Goal: Information Seeking & Learning: Check status

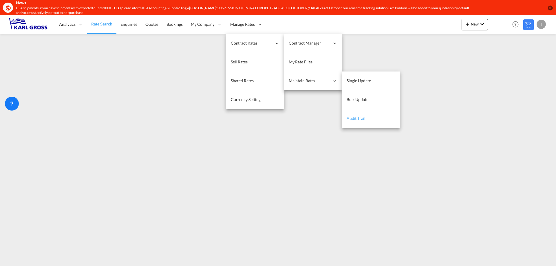
click at [361, 119] on span "Audit Trail" at bounding box center [356, 118] width 19 height 5
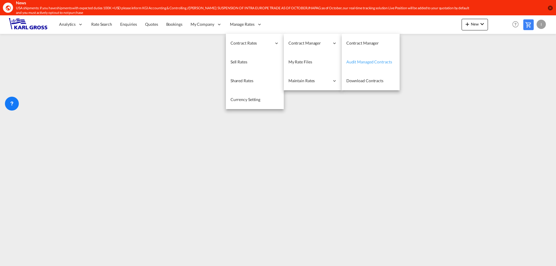
click at [366, 64] on span "Audit Managed Contracts" at bounding box center [369, 61] width 46 height 5
click at [367, 81] on span "Download Contracts" at bounding box center [364, 80] width 37 height 5
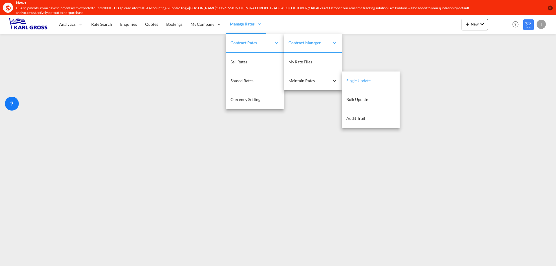
click at [361, 80] on span "Single Update" at bounding box center [358, 80] width 24 height 5
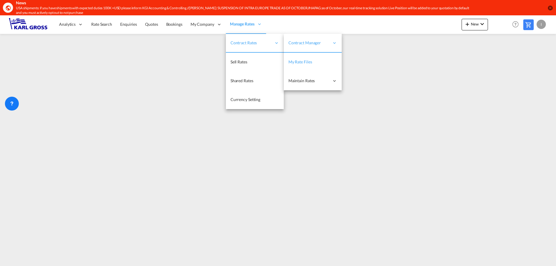
click at [313, 61] on link "My Rate Files" at bounding box center [313, 62] width 58 height 19
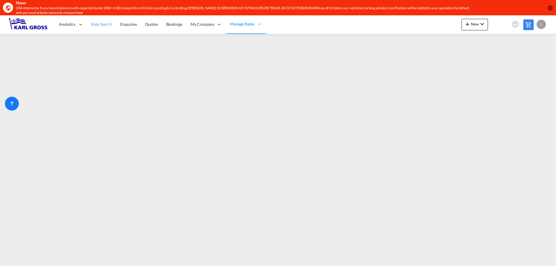
click at [93, 24] on span "Rate Search" at bounding box center [101, 24] width 21 height 5
